Goal: Task Accomplishment & Management: Use online tool/utility

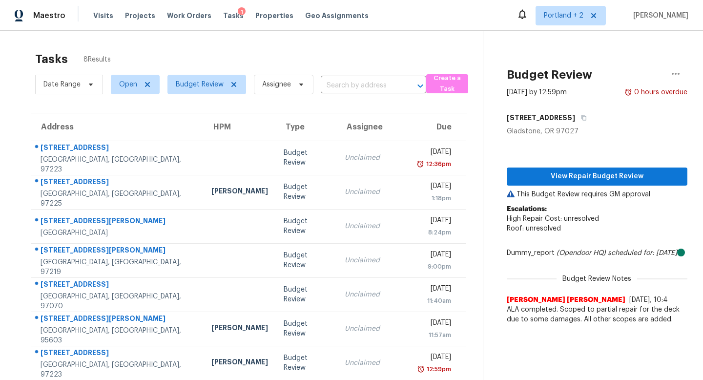
scroll to position [42, 0]
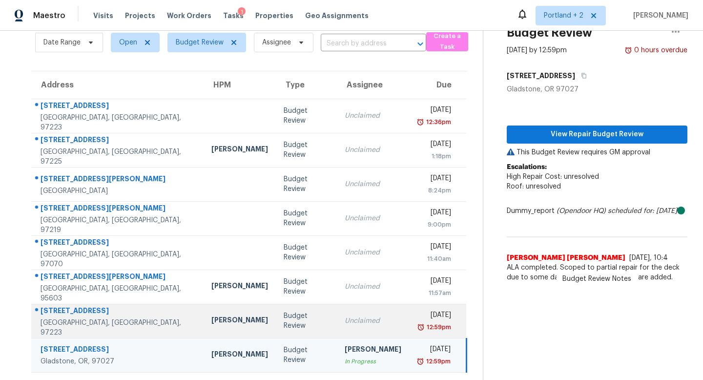
click at [211, 325] on div "[PERSON_NAME]" at bounding box center [239, 321] width 57 height 12
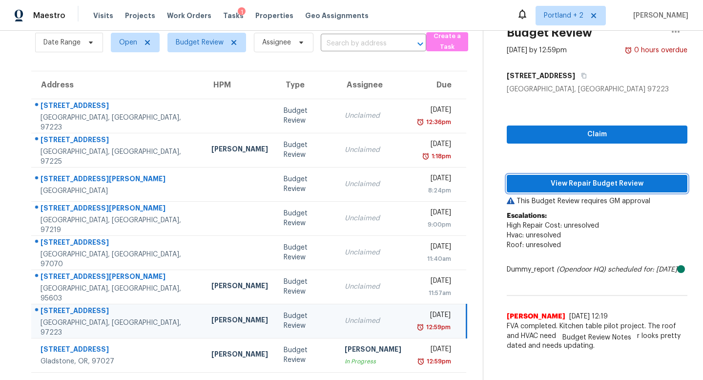
click at [621, 187] on span "View Repair Budget Review" at bounding box center [596, 184] width 165 height 12
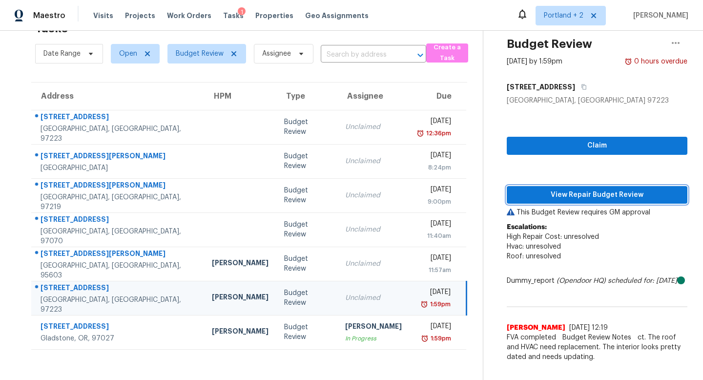
scroll to position [31, 0]
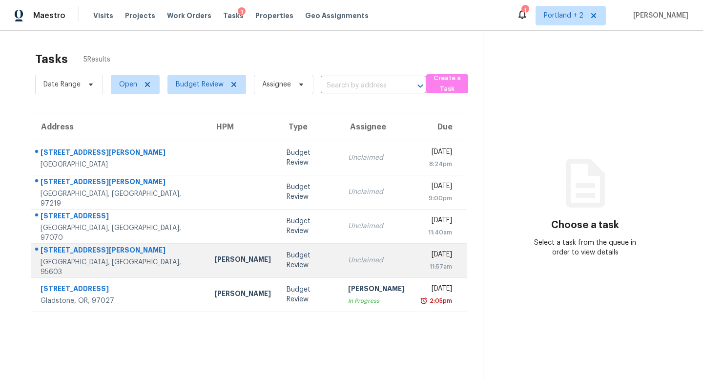
click at [279, 265] on td "Budget Review" at bounding box center [309, 260] width 61 height 34
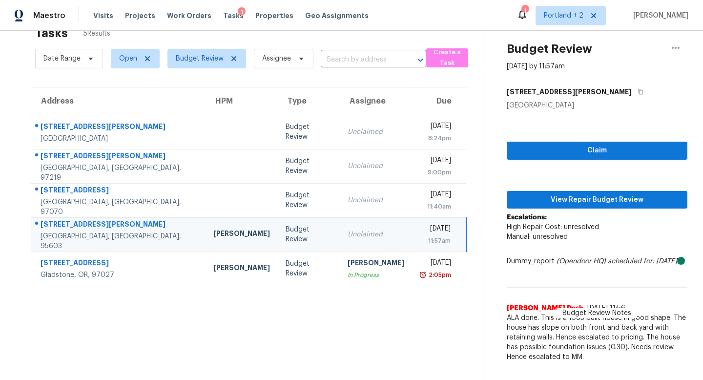
scroll to position [31, 0]
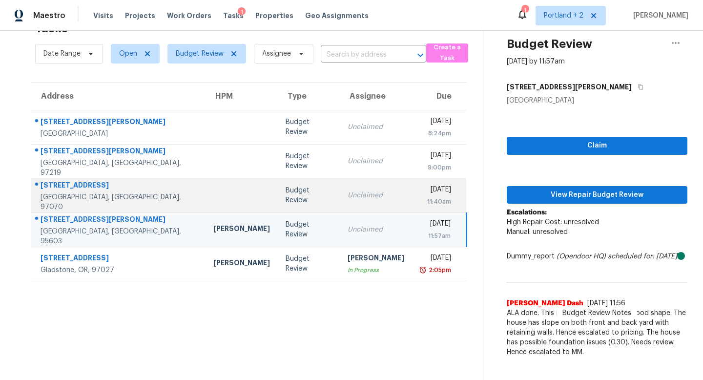
click at [340, 198] on td "Unclaimed" at bounding box center [376, 195] width 72 height 34
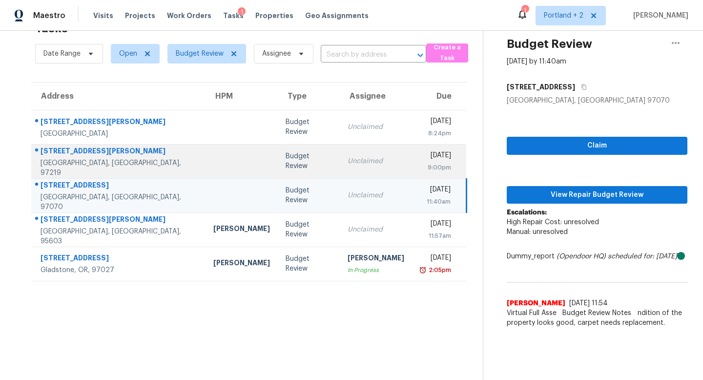
click at [340, 166] on td "Unclaimed" at bounding box center [376, 161] width 72 height 34
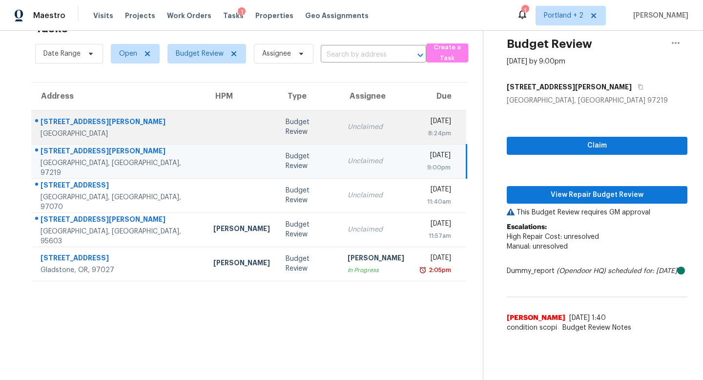
click at [340, 119] on td "Unclaimed" at bounding box center [376, 127] width 72 height 34
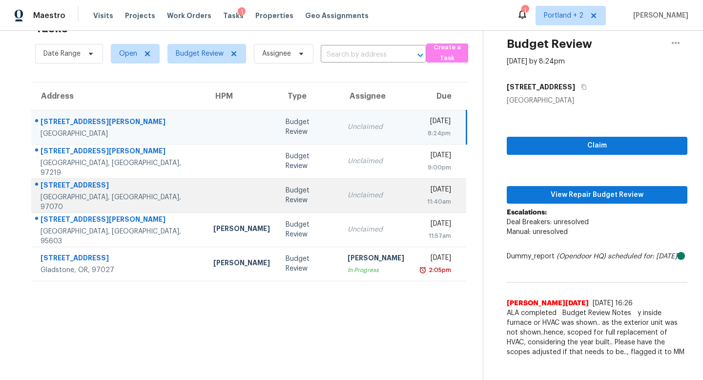
click at [288, 208] on td "Budget Review" at bounding box center [308, 195] width 61 height 34
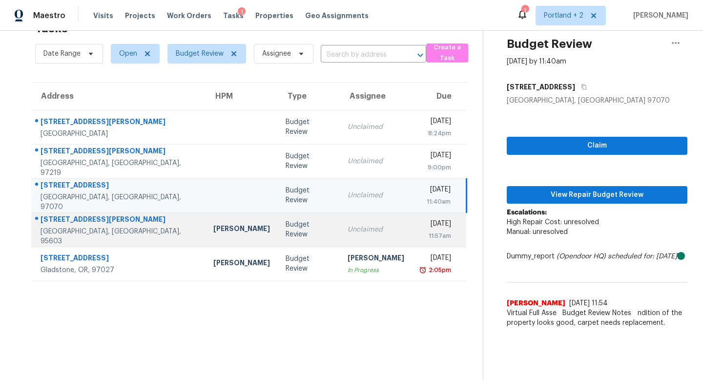
click at [286, 227] on div "Budget Review" at bounding box center [309, 230] width 46 height 20
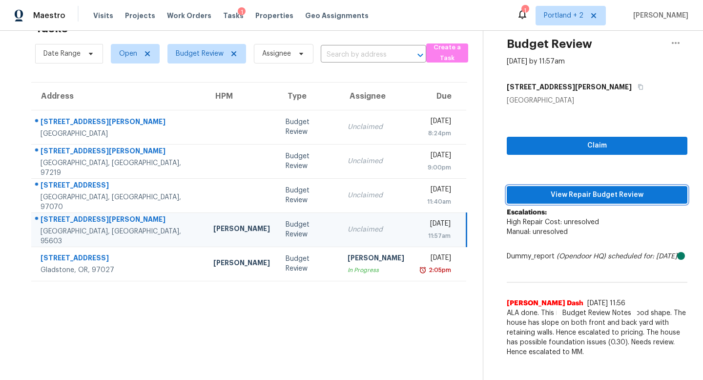
click at [628, 194] on span "View Repair Budget Review" at bounding box center [596, 195] width 165 height 12
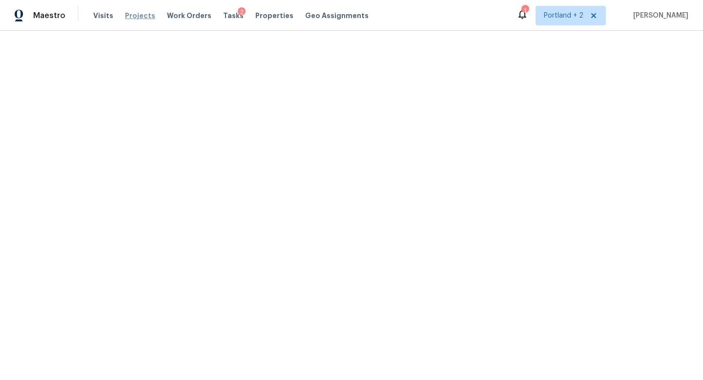
click at [144, 17] on span "Projects" at bounding box center [140, 16] width 30 height 10
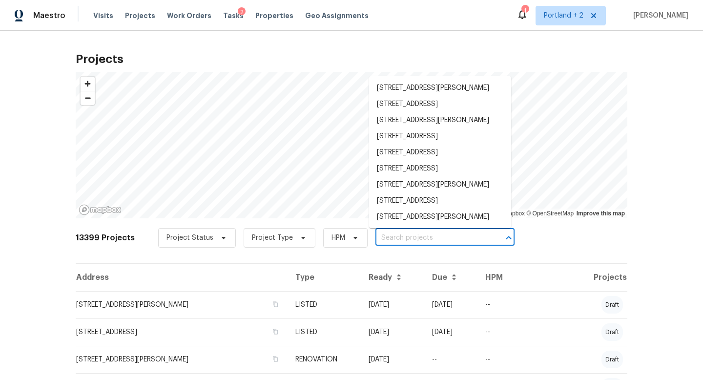
click at [399, 239] on input "text" at bounding box center [431, 237] width 112 height 15
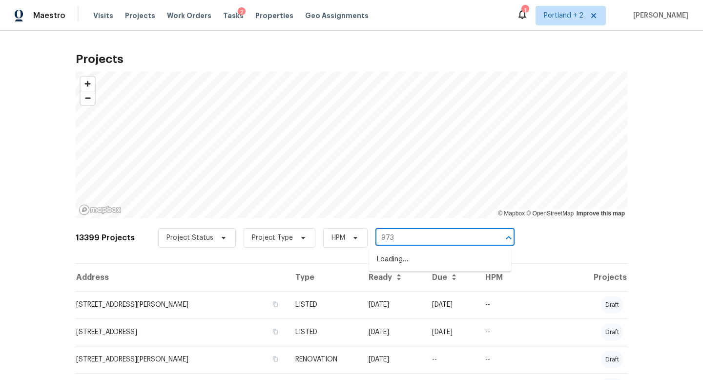
type input "9730"
click at [415, 260] on li "9730 SW 77th Ave, Portland, OR 97223" at bounding box center [440, 259] width 142 height 16
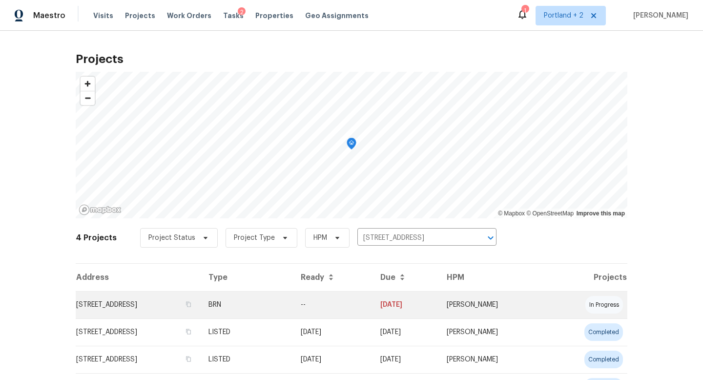
click at [164, 304] on td "9730 SW 77th Ave, Portland, OR 97223" at bounding box center [138, 304] width 125 height 27
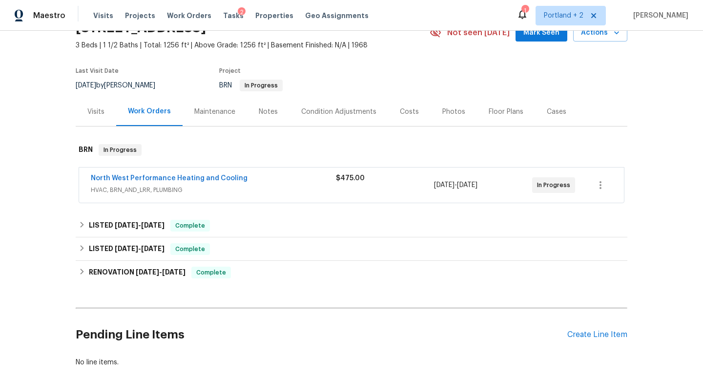
scroll to position [61, 0]
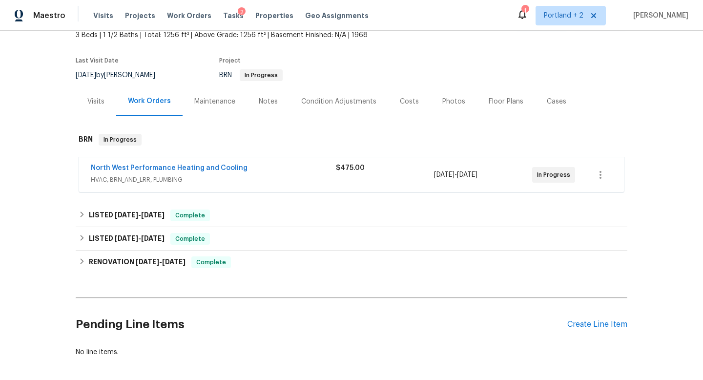
click at [296, 179] on span "HVAC, BRN_AND_LRR, PLUMBING" at bounding box center [213, 180] width 245 height 10
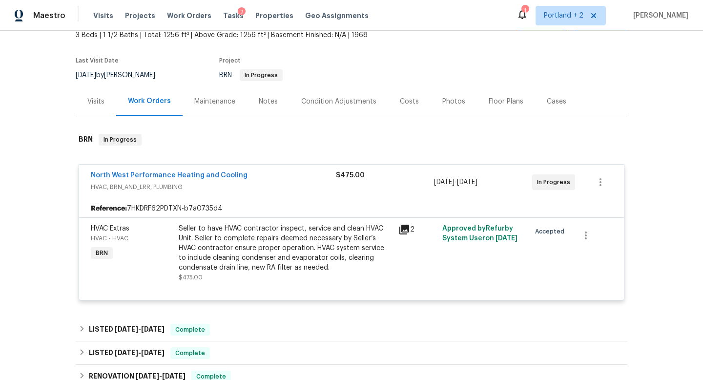
click at [317, 248] on div "Seller to have HVAC contractor inspect, service and clean HVAC Unit. Seller to …" at bounding box center [286, 248] width 214 height 49
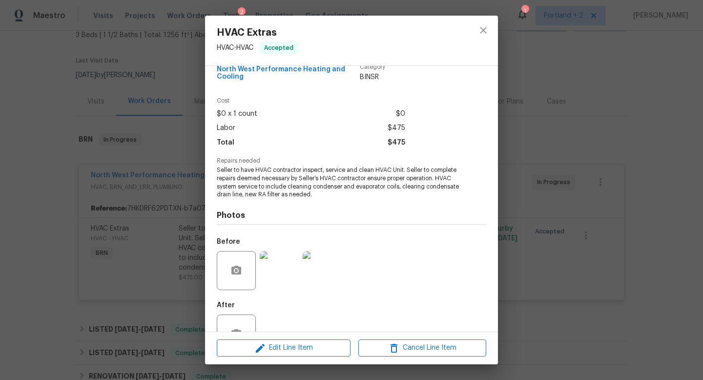
scroll to position [52, 0]
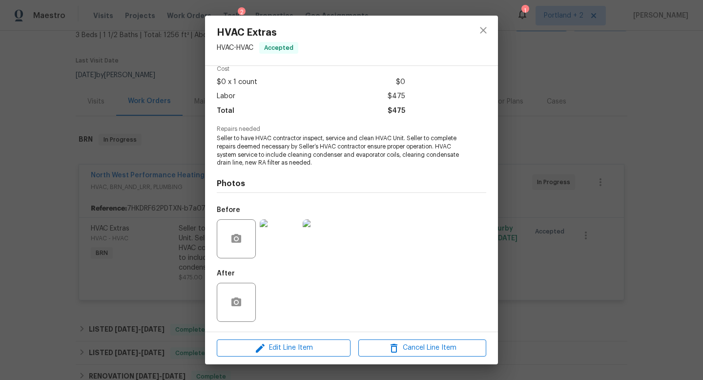
click at [286, 233] on img at bounding box center [279, 238] width 39 height 39
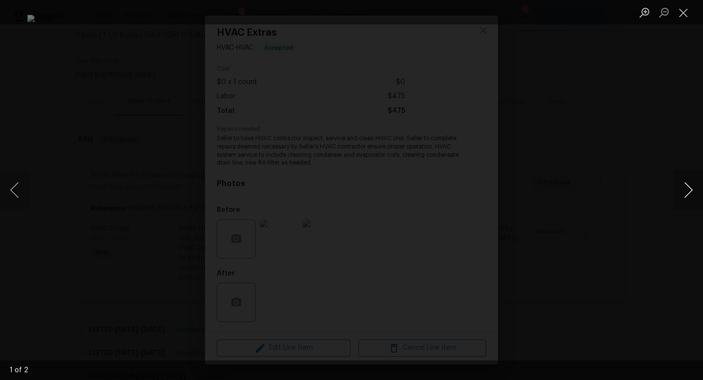
click at [687, 191] on button "Next image" at bounding box center [688, 189] width 29 height 39
click at [59, 112] on div "Lightbox" at bounding box center [351, 190] width 703 height 380
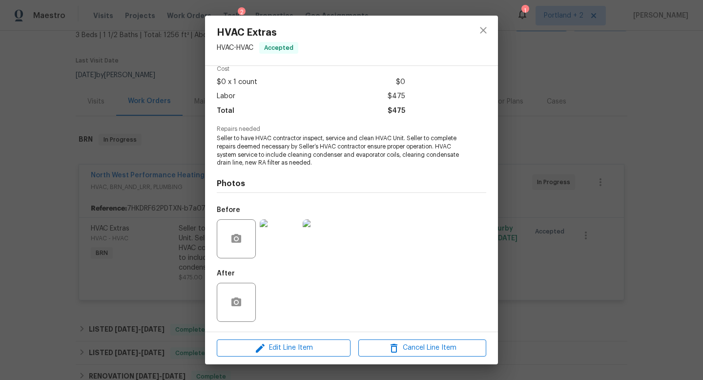
scroll to position [0, 0]
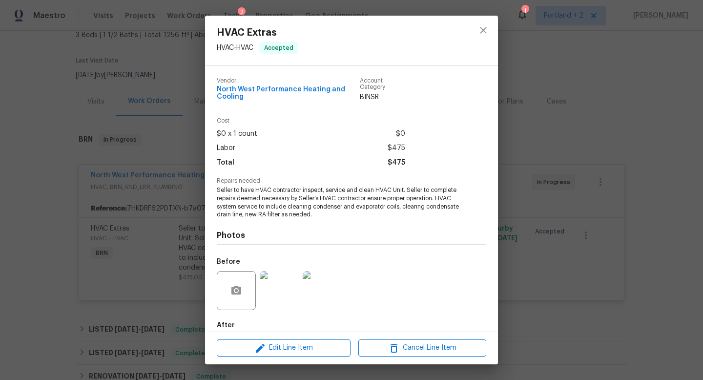
click at [597, 98] on div "HVAC Extras HVAC - HVAC Accepted Vendor North West Performance Heating and Cool…" at bounding box center [351, 190] width 703 height 380
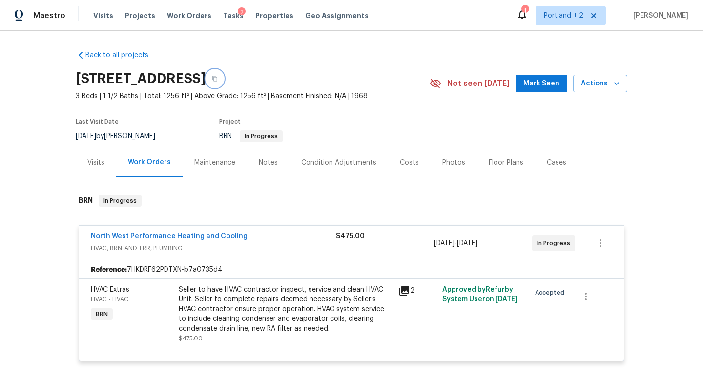
click at [218, 78] on icon "button" at bounding box center [215, 79] width 6 height 6
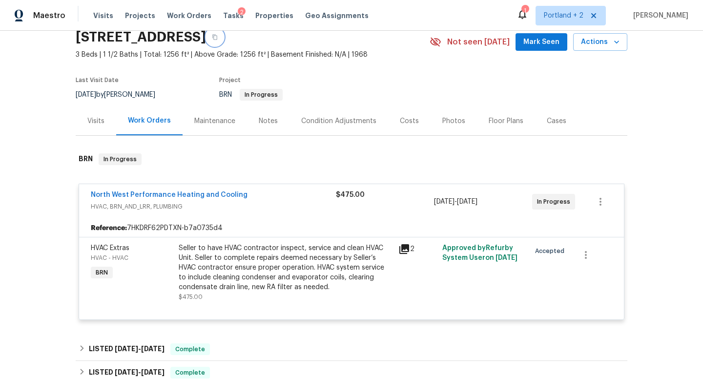
scroll to position [55, 0]
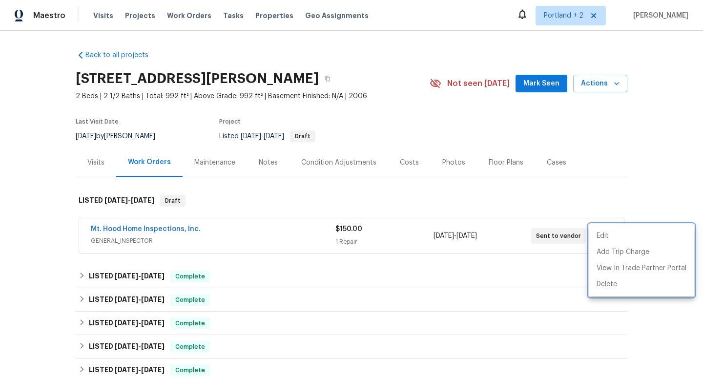
click at [132, 14] on div at bounding box center [351, 190] width 703 height 380
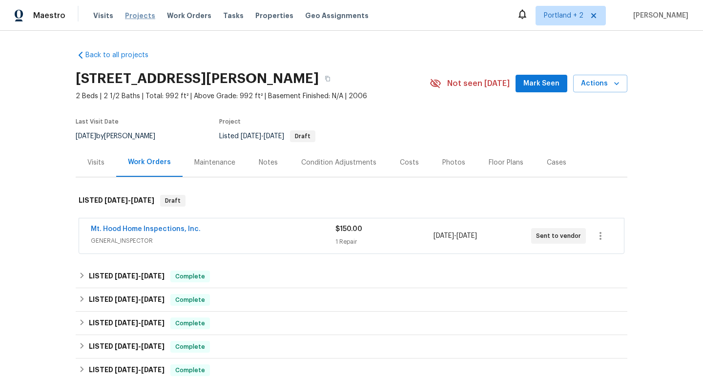
click at [135, 18] on span "Projects" at bounding box center [140, 16] width 30 height 10
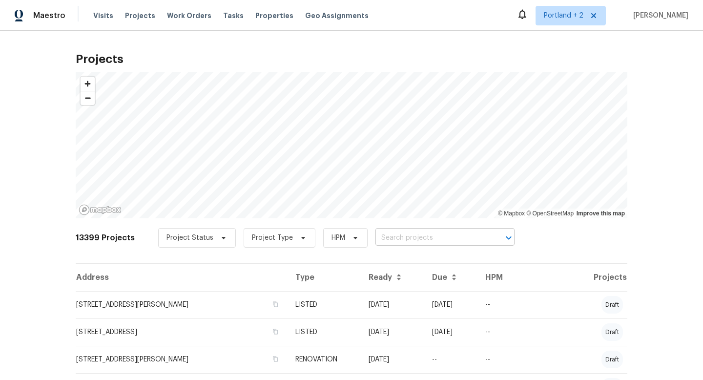
click at [405, 240] on input "text" at bounding box center [431, 237] width 112 height 15
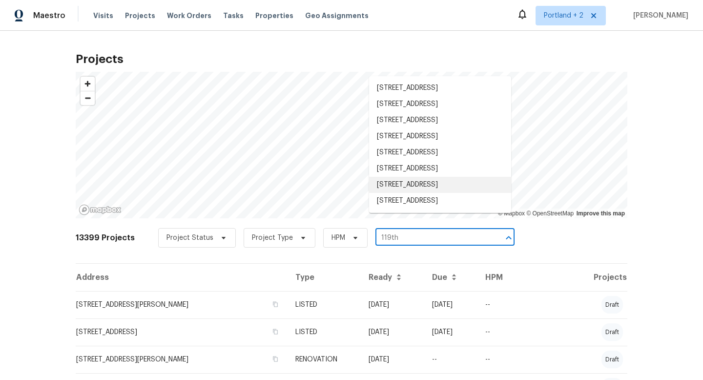
type input "119th"
click at [438, 193] on li "1602 NW 119th St, Vancouver, WA 98685" at bounding box center [440, 185] width 142 height 16
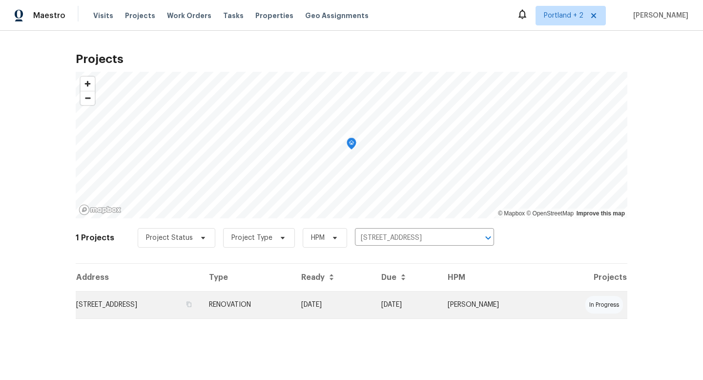
click at [164, 297] on td "1602 NW 119th St, Vancouver, WA 98685" at bounding box center [138, 304] width 125 height 27
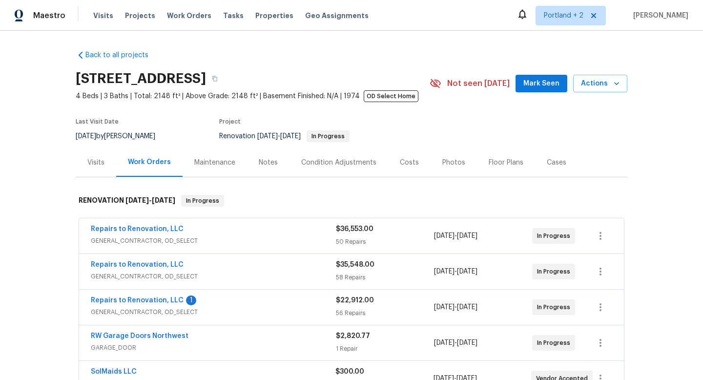
click at [238, 304] on div "Repairs to Renovation, LLC 1" at bounding box center [213, 301] width 245 height 12
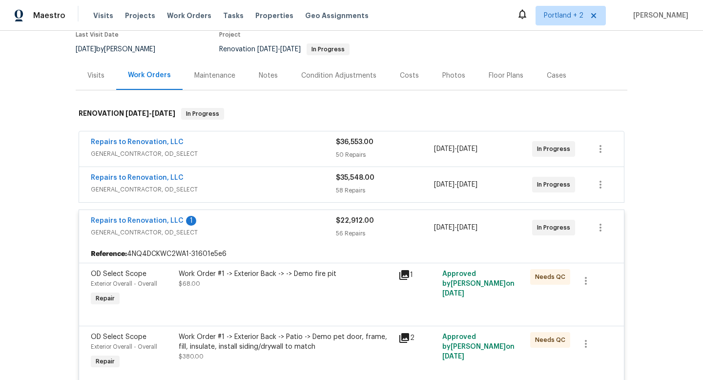
scroll to position [292, 0]
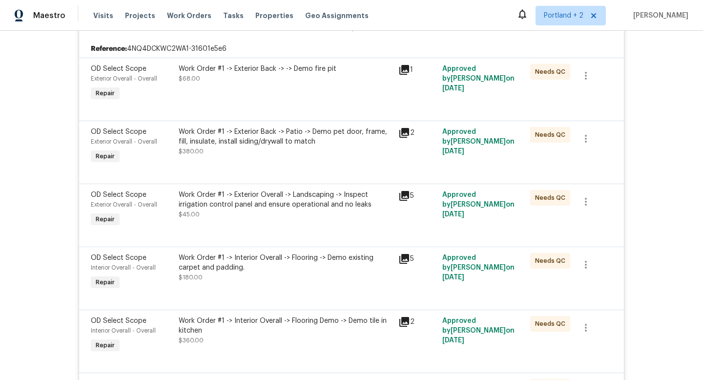
click at [306, 195] on div "Work Order #1 -> Exterior Overall -> Landscaping -> Inspect irrigation control …" at bounding box center [286, 200] width 214 height 20
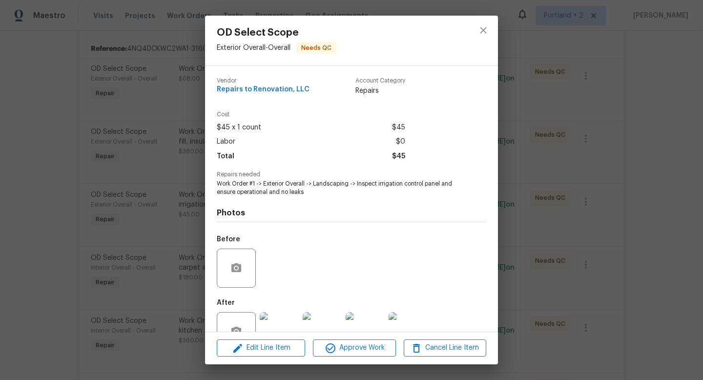
scroll to position [29, 0]
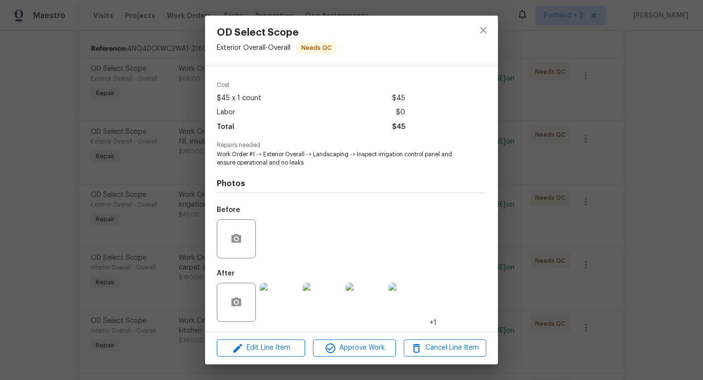
click at [416, 297] on img at bounding box center [407, 302] width 39 height 39
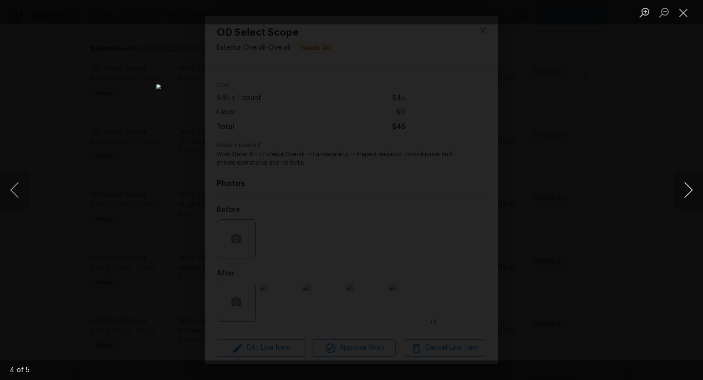
click at [684, 187] on button "Next image" at bounding box center [688, 189] width 29 height 39
click at [11, 179] on button "Previous image" at bounding box center [14, 189] width 29 height 39
click at [599, 156] on div "Lightbox" at bounding box center [351, 190] width 703 height 380
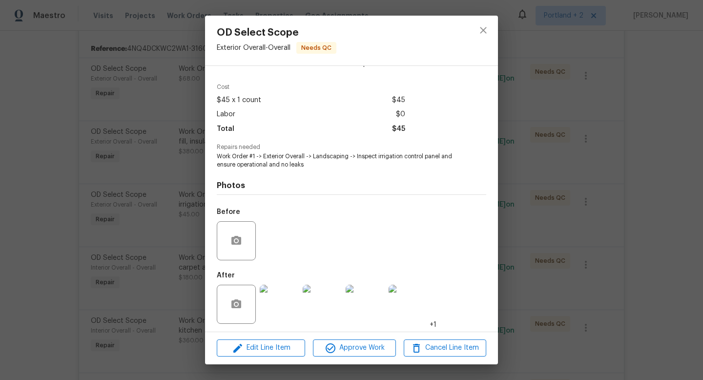
scroll to position [23, 0]
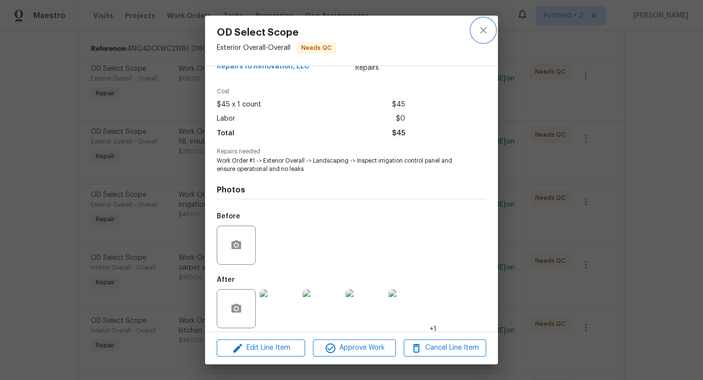
click at [485, 30] on icon "close" at bounding box center [483, 30] width 12 height 12
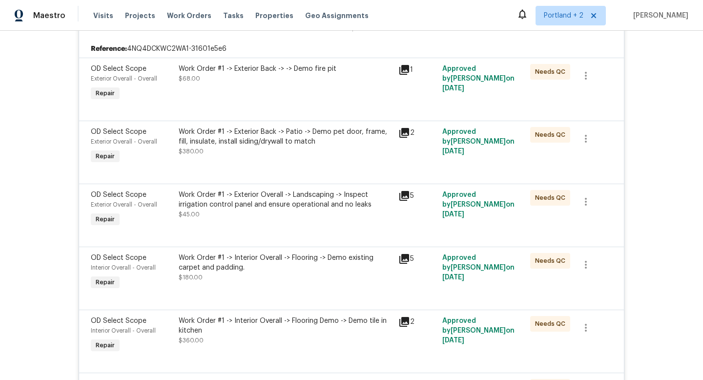
click at [261, 207] on div "Work Order #1 -> Exterior Overall -> Landscaping -> Inspect irrigation control …" at bounding box center [286, 200] width 214 height 20
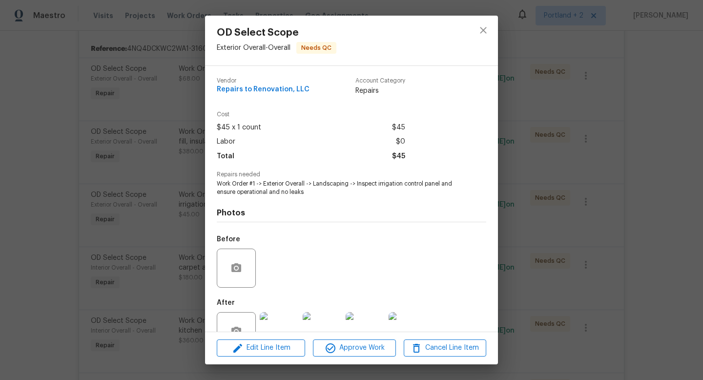
scroll to position [29, 0]
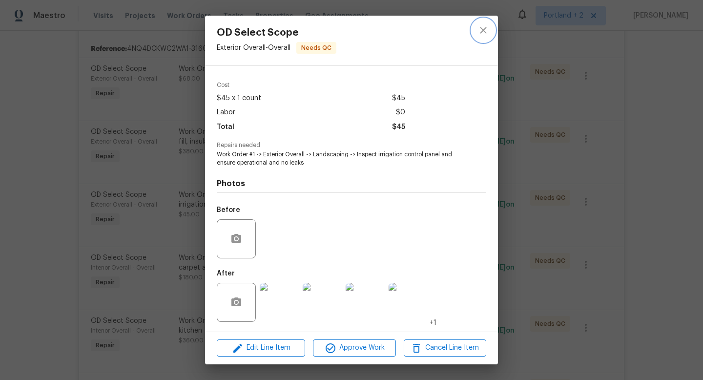
click at [479, 30] on icon "close" at bounding box center [483, 30] width 12 height 12
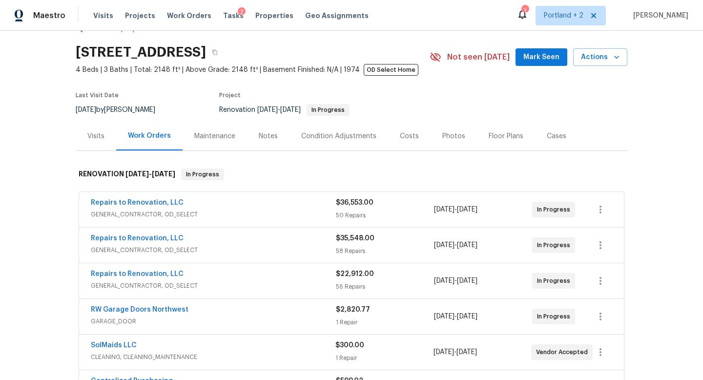
scroll to position [55, 0]
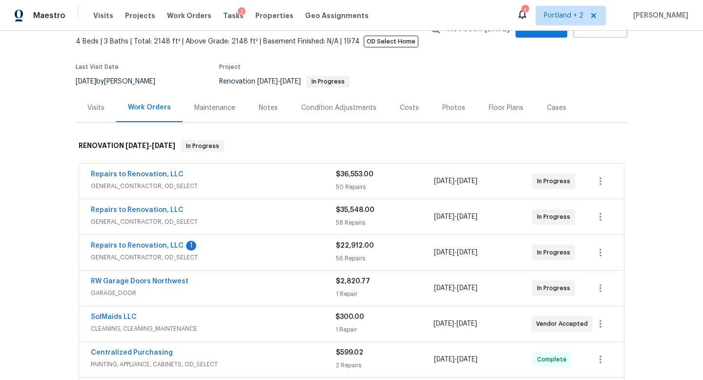
click at [286, 249] on div "Repairs to Renovation, LLC 1" at bounding box center [213, 247] width 245 height 12
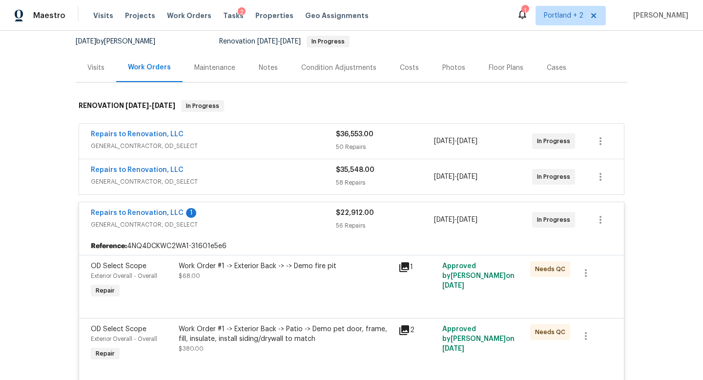
scroll to position [292, 0]
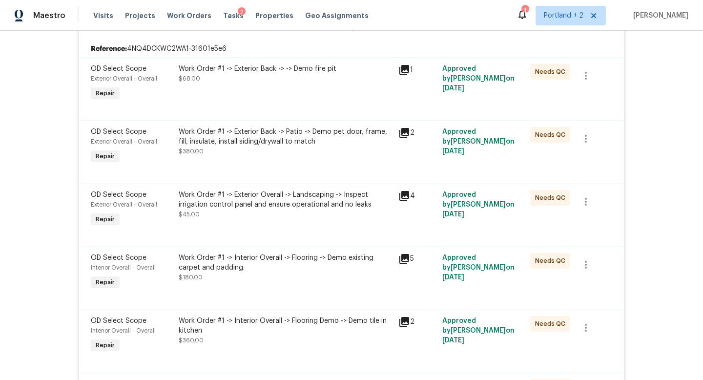
click at [328, 203] on div "Work Order #1 -> Exterior Overall -> Landscaping -> Inspect irrigation control …" at bounding box center [286, 200] width 214 height 20
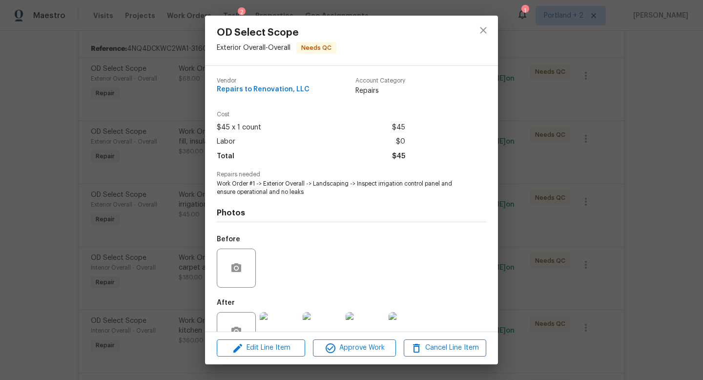
scroll to position [29, 0]
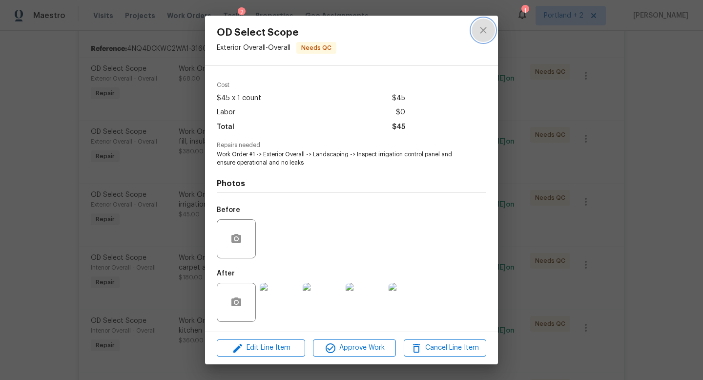
click at [481, 27] on icon "close" at bounding box center [483, 30] width 12 height 12
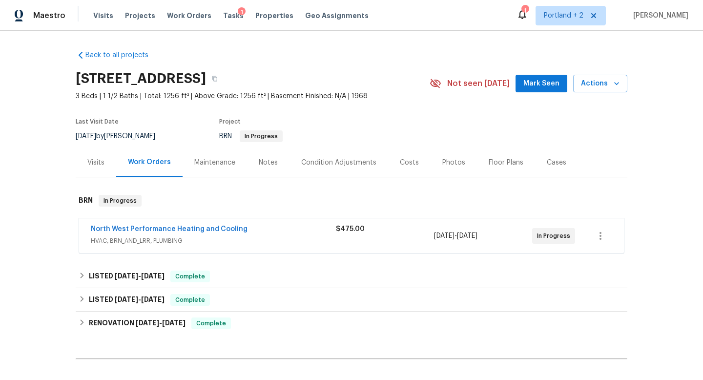
click at [370, 225] on div "$475.00" at bounding box center [385, 229] width 98 height 10
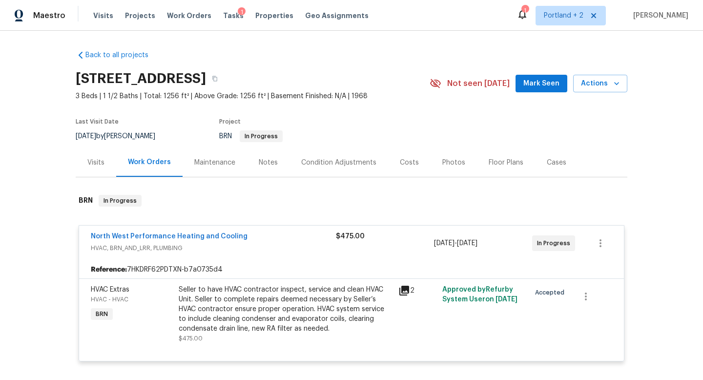
click at [401, 290] on icon at bounding box center [404, 291] width 10 height 10
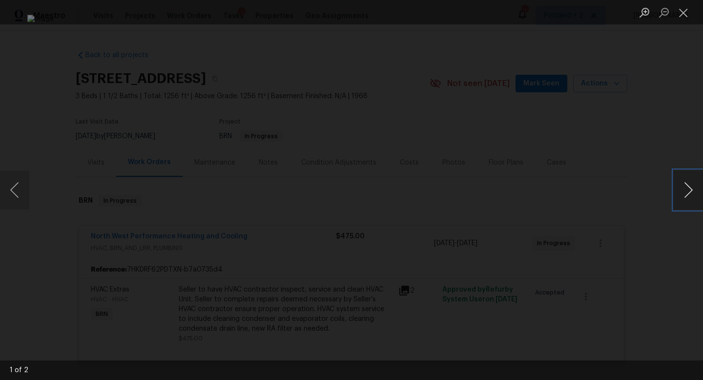
click at [684, 209] on button "Next image" at bounding box center [688, 189] width 29 height 39
click at [626, 99] on div "Lightbox" at bounding box center [351, 190] width 703 height 380
